Goal: Task Accomplishment & Management: Use online tool/utility

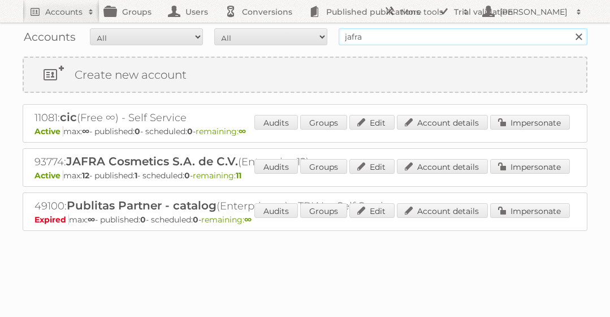
drag, startPoint x: 396, startPoint y: 38, endPoint x: 308, endPoint y: 36, distance: 88.3
click at [308, 36] on form "All Active Expired Pending All Paid Trials Self service jafra Search" at bounding box center [305, 36] width 565 height 17
type input "hunter"
click at [570, 28] on input "Search" at bounding box center [578, 36] width 17 height 17
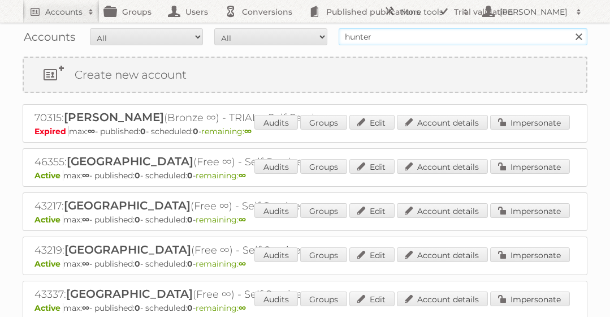
click at [386, 37] on input "hunter" at bounding box center [463, 36] width 249 height 17
type input "hunter dou"
click at [570, 28] on input "Search" at bounding box center [578, 36] width 17 height 17
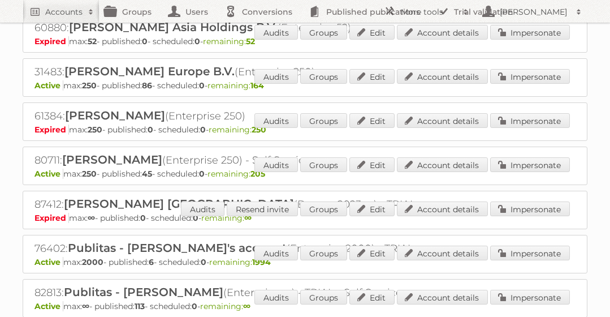
scroll to position [95, 0]
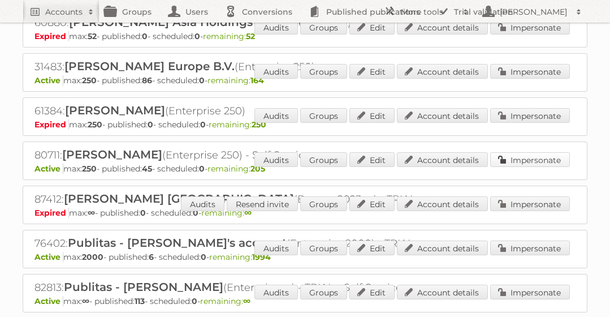
click at [510, 158] on link "Impersonate" at bounding box center [530, 159] width 80 height 15
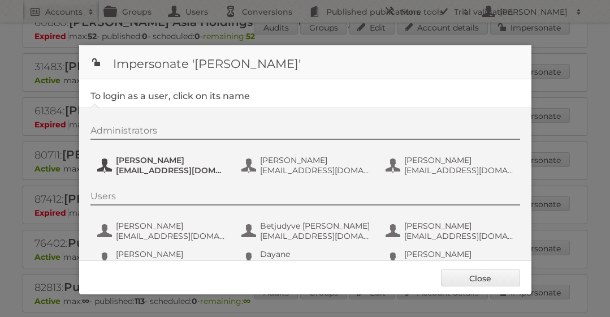
click at [138, 167] on span "ovega@hdlao.com" at bounding box center [171, 170] width 110 height 10
